Goal: Task Accomplishment & Management: Use online tool/utility

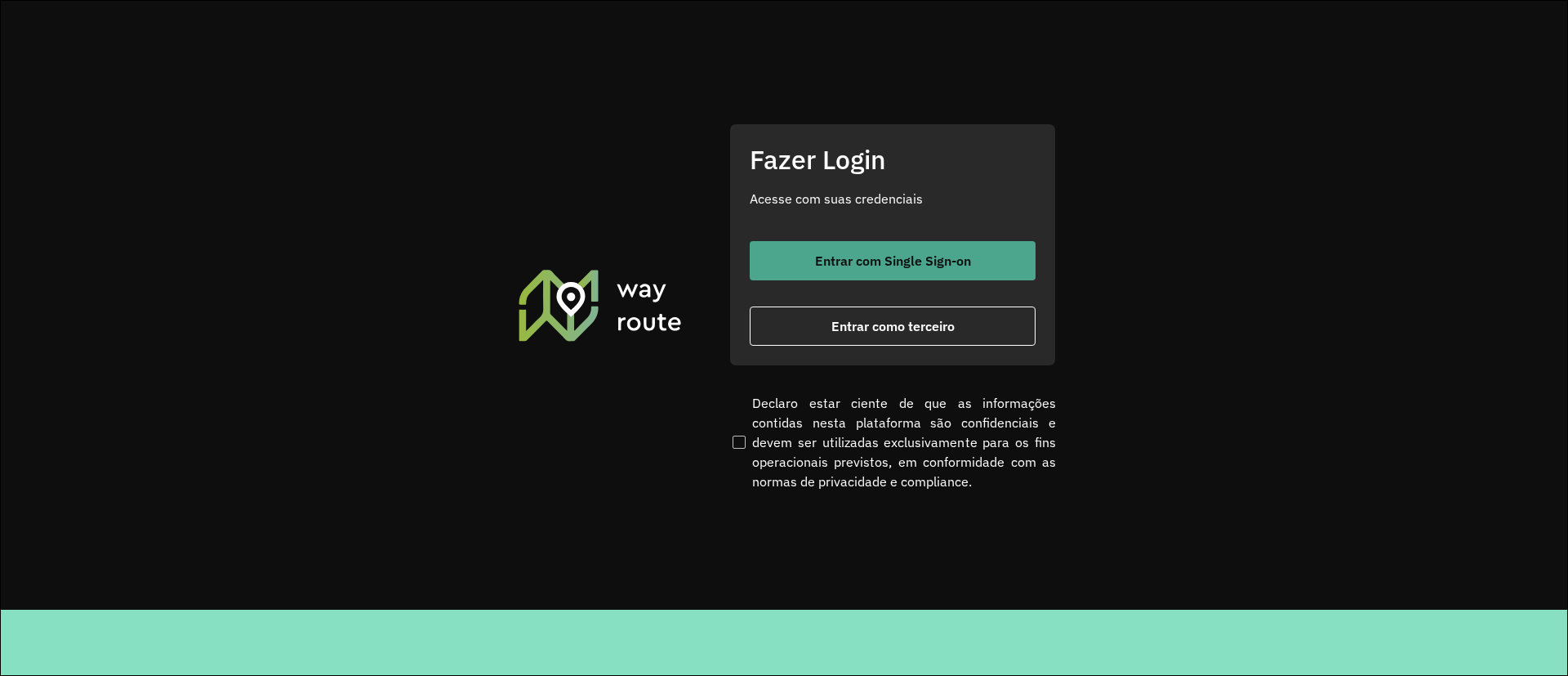
click at [853, 279] on button "Entrar com Single Sign-on" at bounding box center [892, 261] width 286 height 39
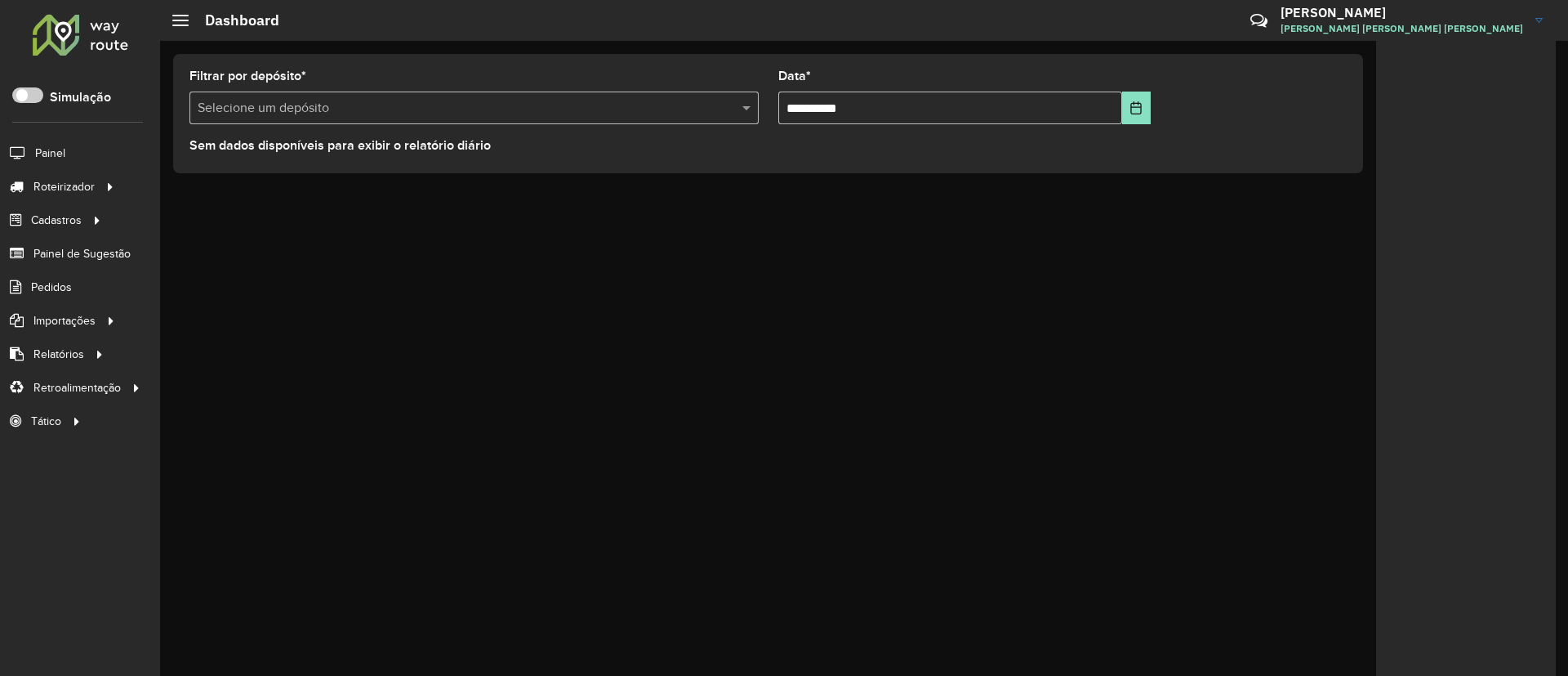
click at [833, 443] on div "**********" at bounding box center [864, 358] width 1408 height 635
